Goal: Task Accomplishment & Management: Manage account settings

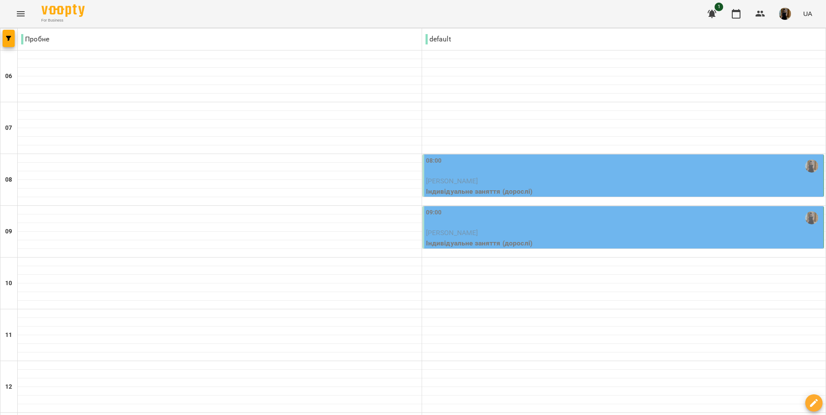
scroll to position [55, 0]
click at [546, 208] on div "09:00" at bounding box center [624, 218] width 396 height 20
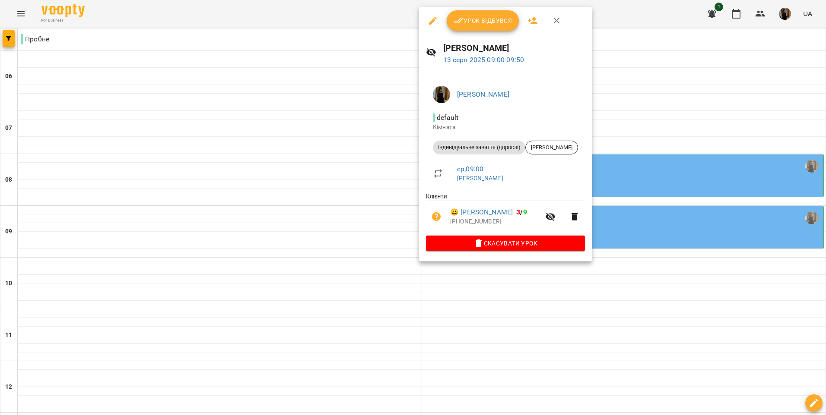
click at [529, 240] on span "Скасувати Урок" at bounding box center [505, 243] width 145 height 10
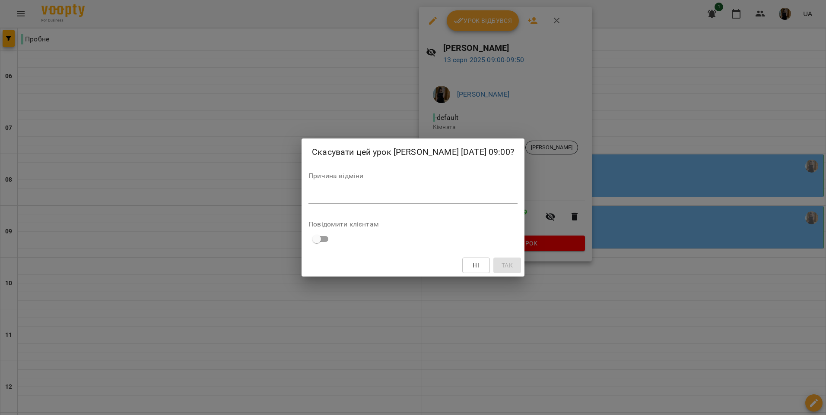
click at [642, 279] on div "Скасувати цей урок [PERSON_NAME] [DATE] 09:00? Причина відміни * Повідомити клі…" at bounding box center [413, 207] width 826 height 415
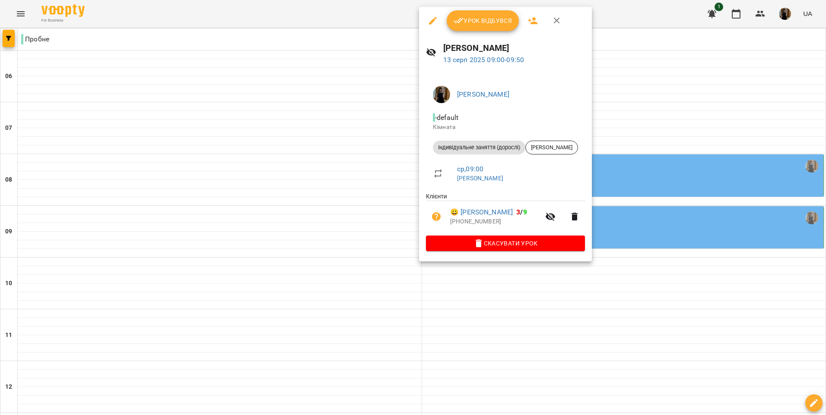
click at [557, 18] on icon "button" at bounding box center [556, 21] width 10 height 10
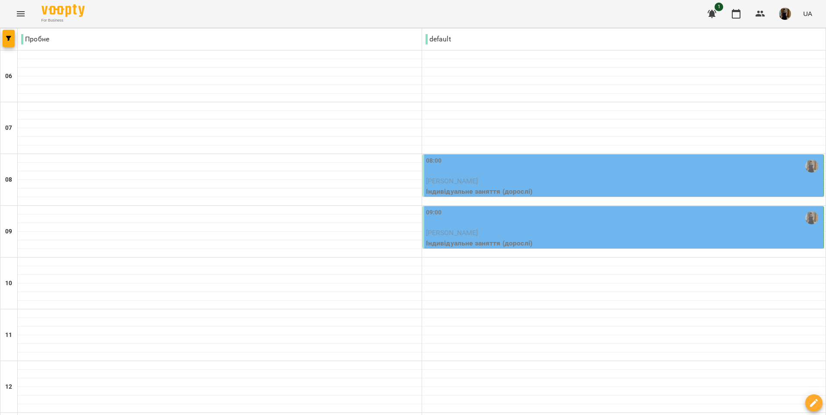
click at [564, 208] on div "09:00" at bounding box center [624, 218] width 396 height 20
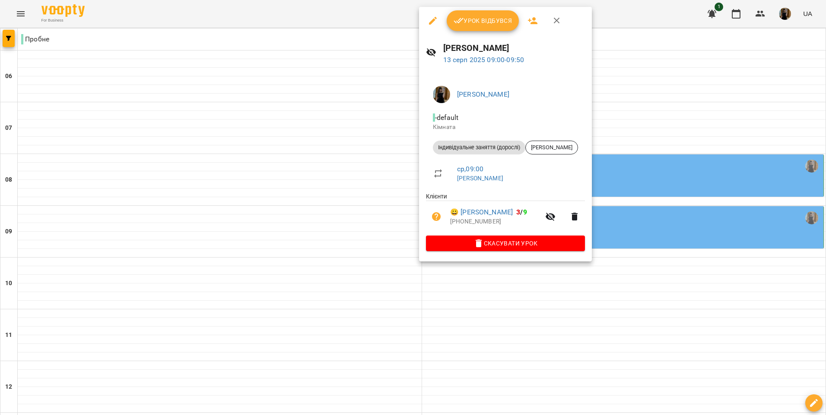
click at [536, 244] on span "Скасувати Урок" at bounding box center [505, 243] width 145 height 10
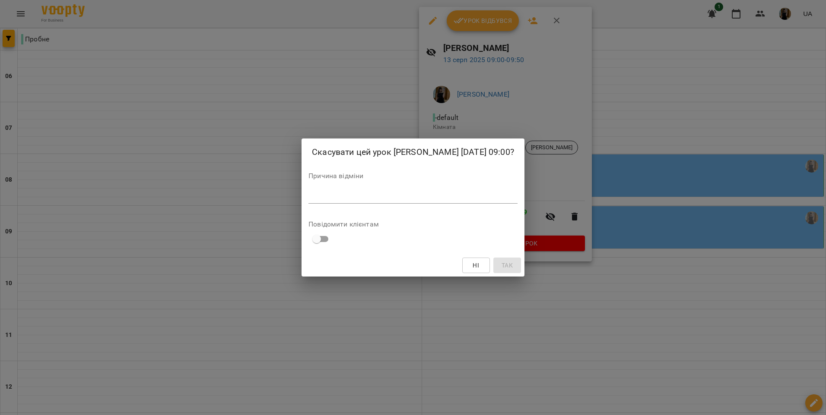
click at [397, 204] on div "Причина відміни *" at bounding box center [412, 190] width 209 height 35
click at [399, 194] on textarea at bounding box center [412, 197] width 209 height 8
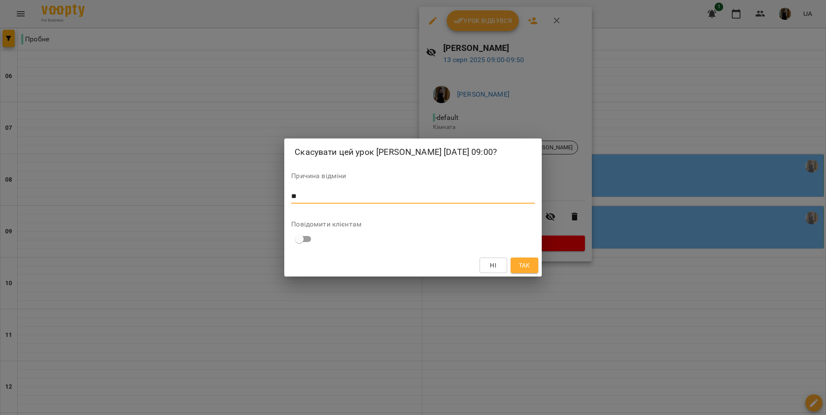
type textarea "*"
type textarea "**********"
click at [525, 258] on button "Так" at bounding box center [524, 266] width 28 height 16
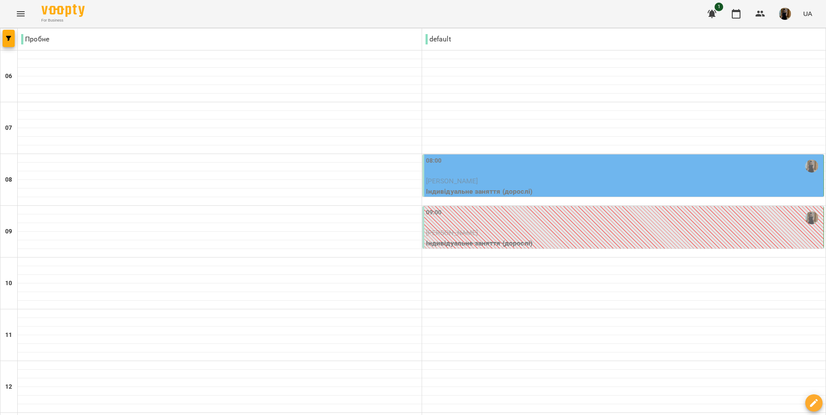
click at [541, 228] on p "[PERSON_NAME]" at bounding box center [624, 233] width 396 height 10
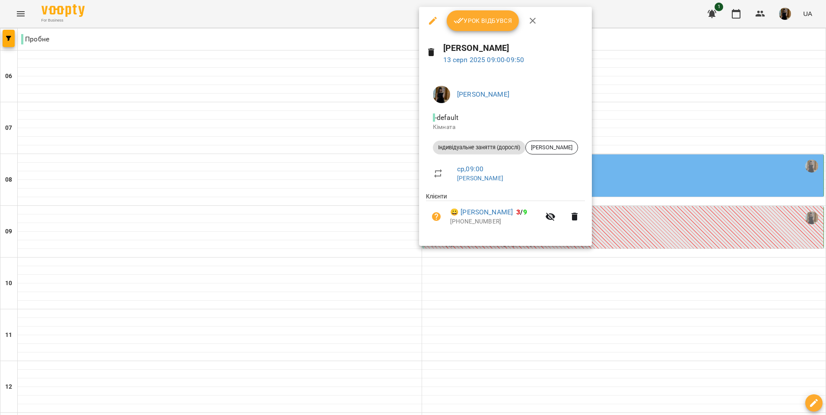
click at [517, 314] on div at bounding box center [413, 207] width 826 height 415
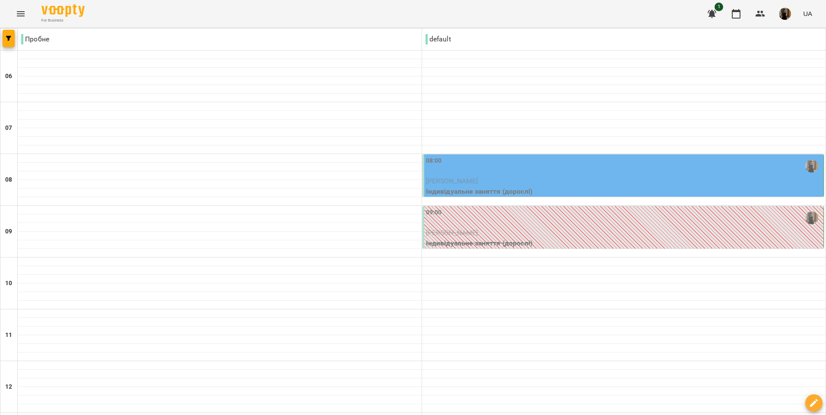
click at [521, 228] on p "[PERSON_NAME]" at bounding box center [624, 233] width 396 height 10
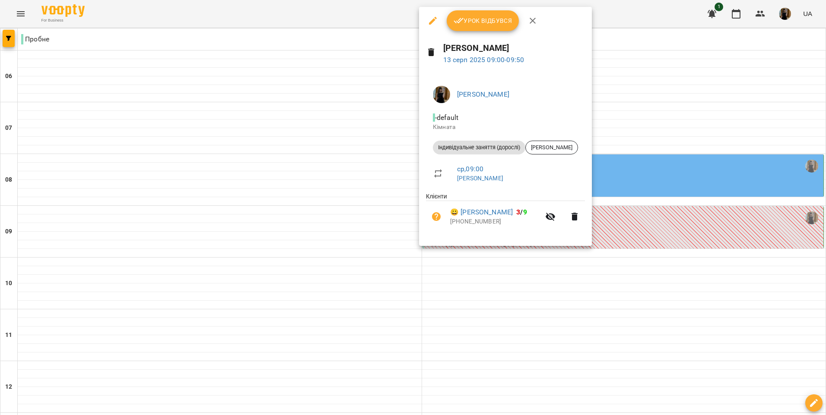
click at [573, 307] on div at bounding box center [413, 207] width 826 height 415
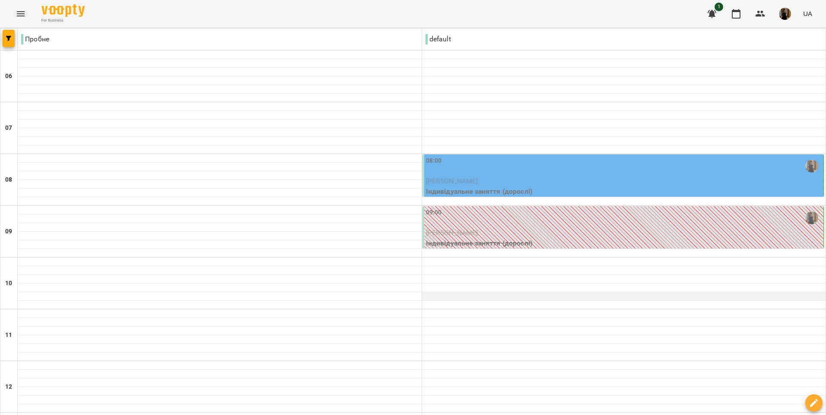
scroll to position [0, 0]
